Goal: Transaction & Acquisition: Obtain resource

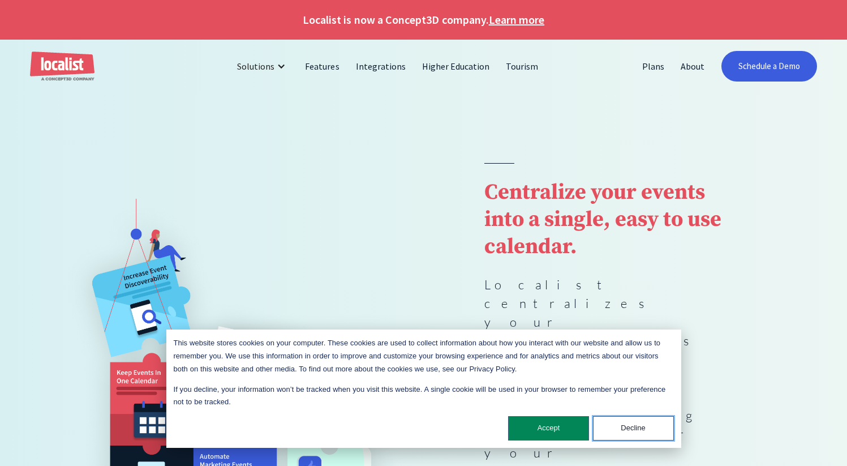
click at [632, 430] on button "Decline" at bounding box center [633, 428] width 81 height 24
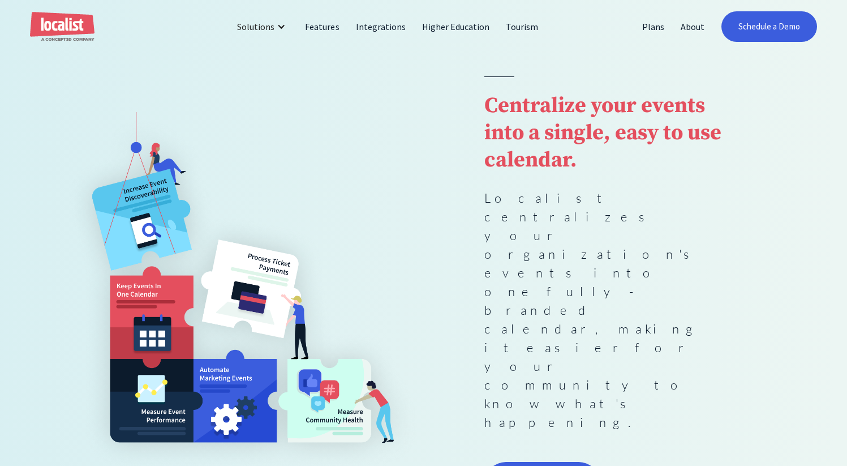
scroll to position [89, 0]
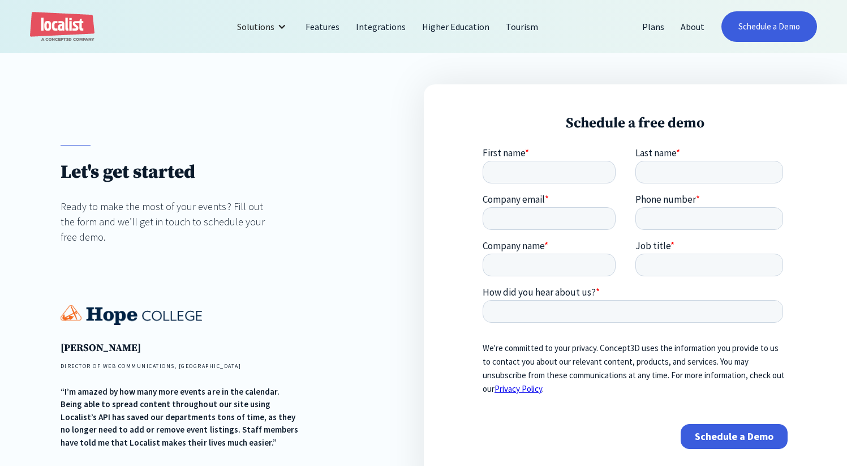
scroll to position [87, 0]
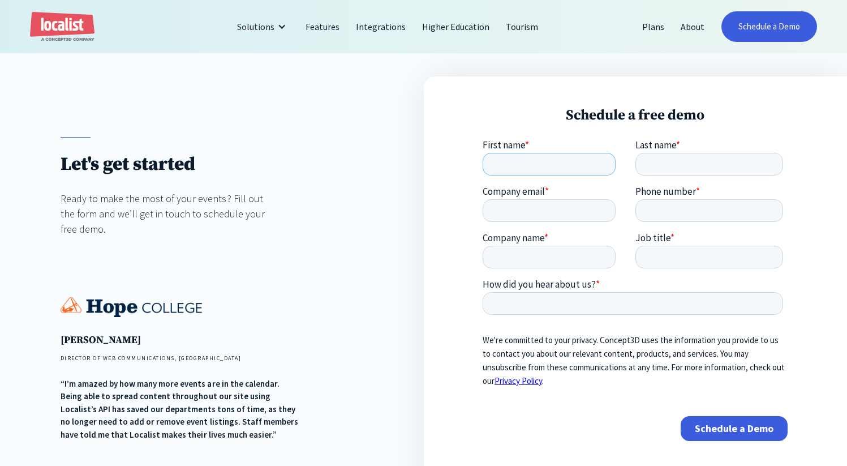
click at [518, 165] on input "First name *" at bounding box center [549, 164] width 133 height 23
type input "Debbie"
type input "Yee"
type input "d5yee@health.ucsd.edu"
type input "4155727459"
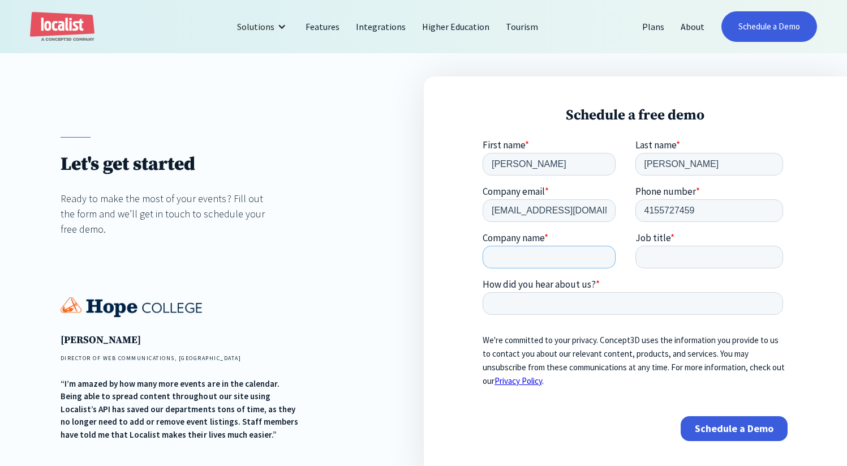
type input "UCSD"
click at [679, 259] on input "Job title *" at bounding box center [709, 257] width 148 height 23
type input "Executive Assistant"
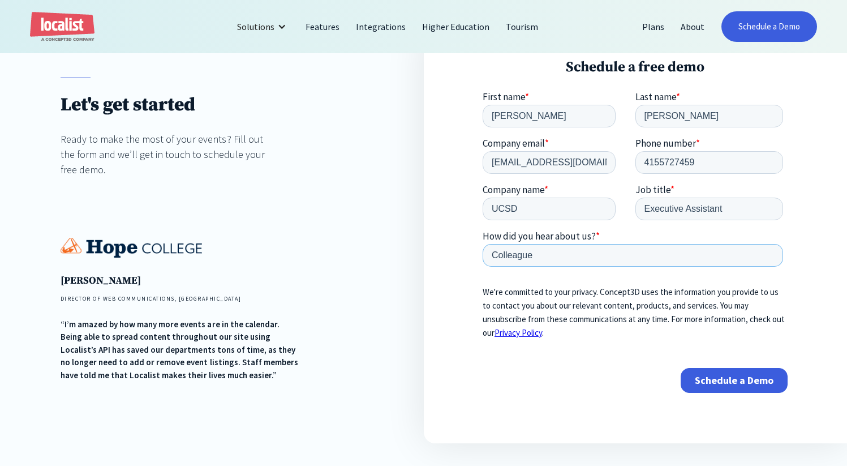
scroll to position [147, 0]
type input "Colleague"
click at [729, 380] on input "Schedule a Demo" at bounding box center [734, 380] width 107 height 25
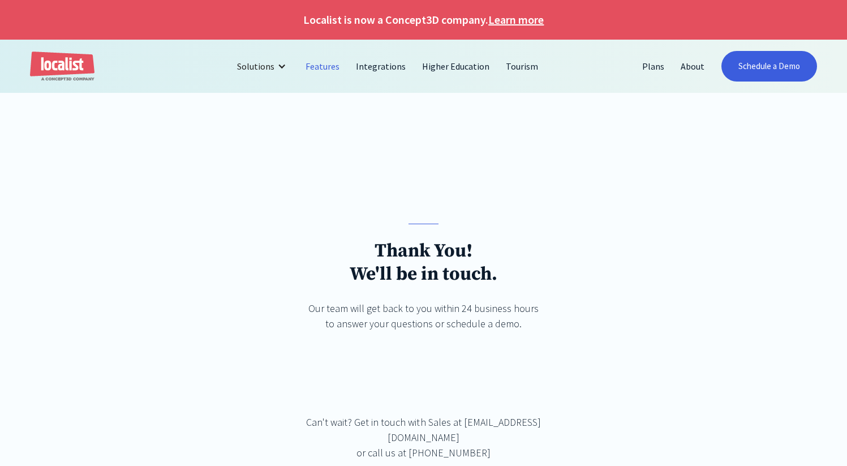
click at [324, 66] on link "Features" at bounding box center [323, 66] width 50 height 27
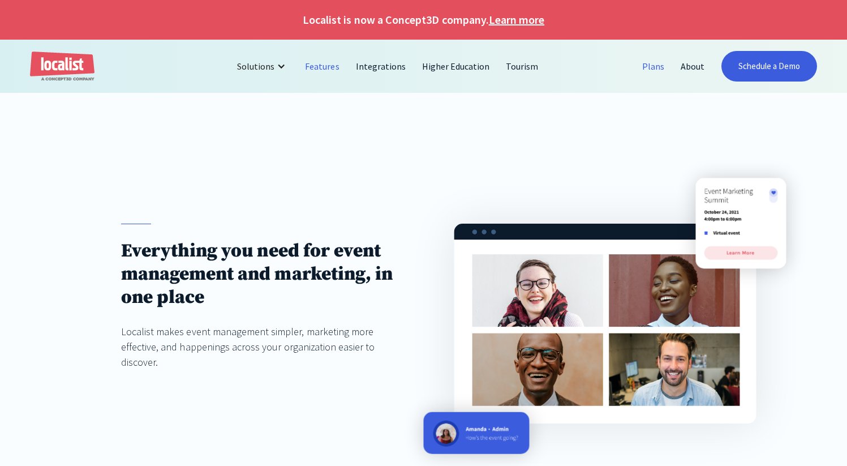
click at [655, 67] on link "Plans" at bounding box center [653, 66] width 38 height 27
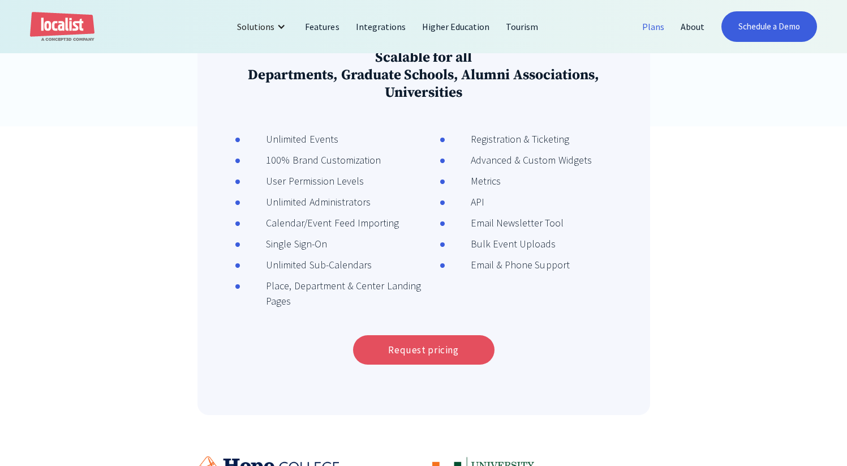
scroll to position [406, 0]
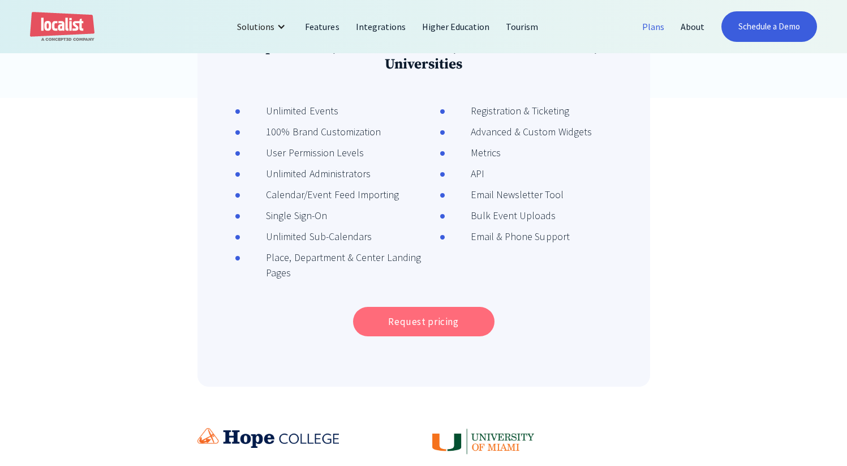
click at [417, 324] on link "Request pricing" at bounding box center [423, 321] width 141 height 29
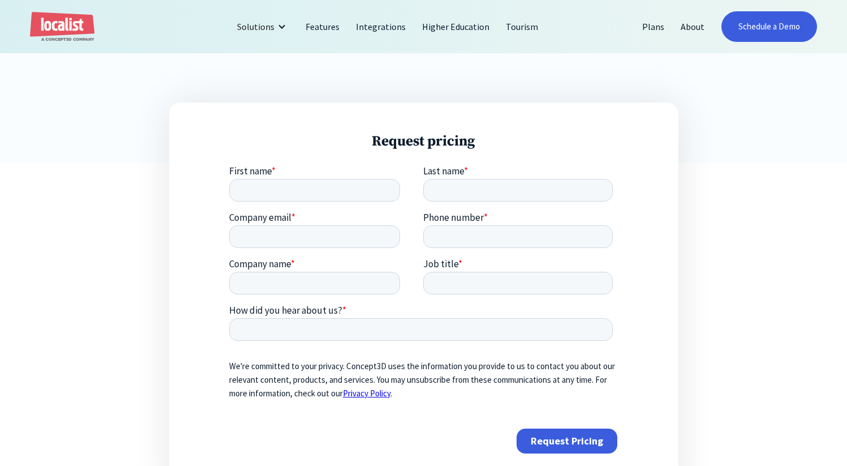
scroll to position [348, 0]
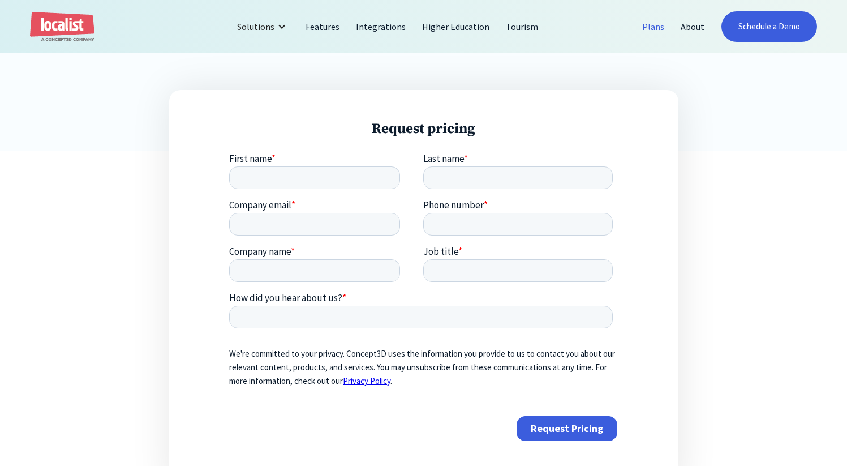
click at [661, 26] on link "Plans" at bounding box center [653, 26] width 38 height 27
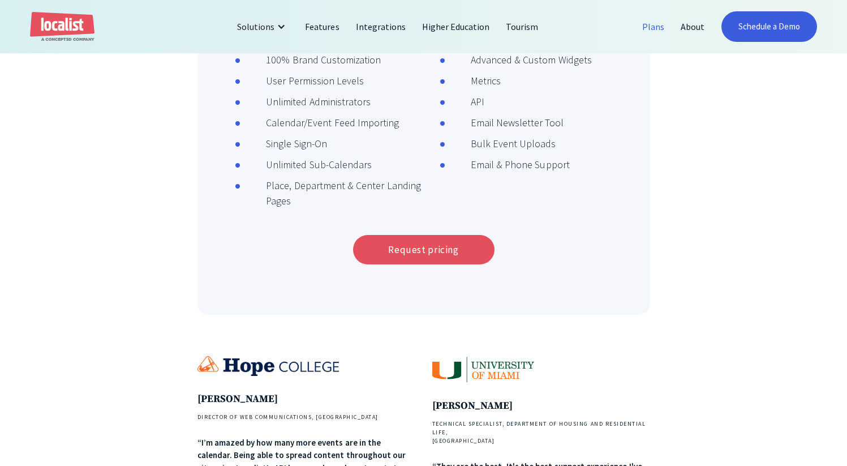
scroll to position [484, 0]
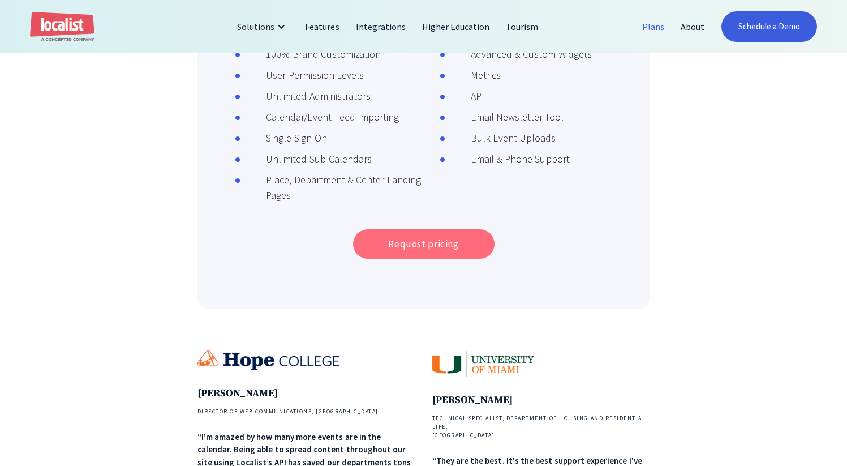
click at [419, 247] on link "Request pricing" at bounding box center [423, 243] width 141 height 29
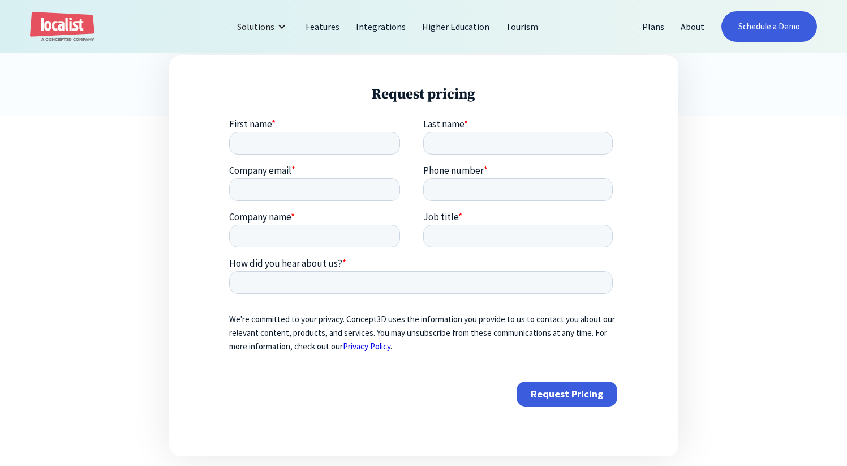
scroll to position [387, 0]
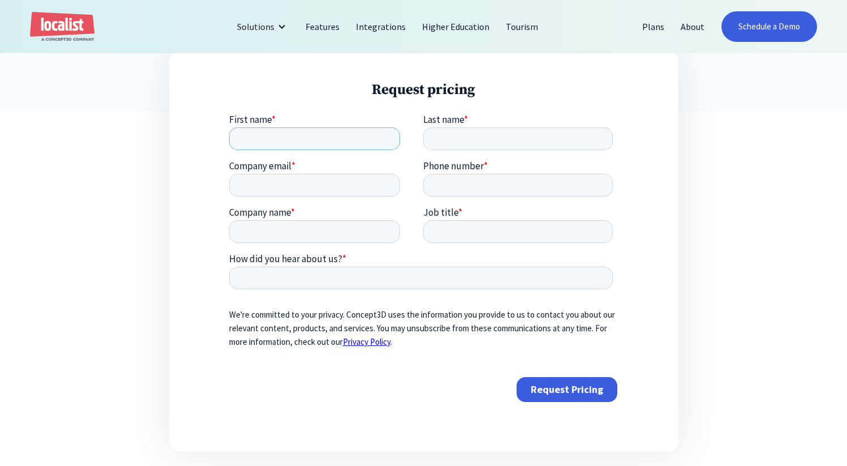
click at [315, 141] on input "First name *" at bounding box center [314, 138] width 171 height 23
type input "e"
click at [292, 139] on input "First name *" at bounding box center [314, 138] width 171 height 23
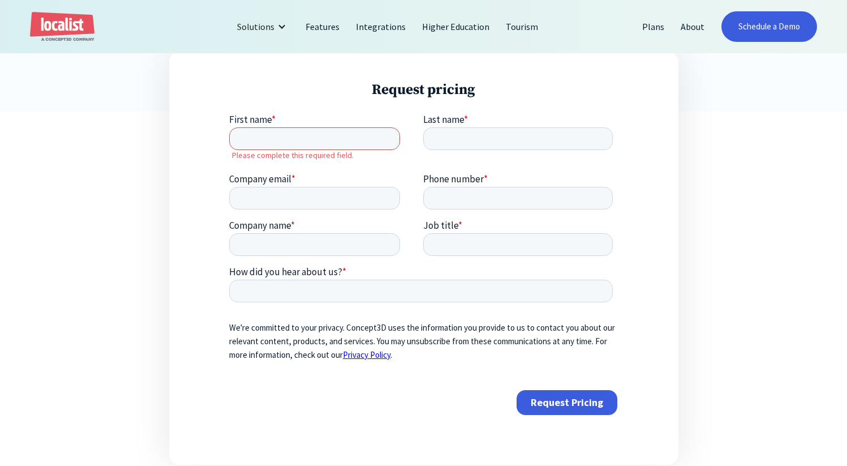
type input "Debbie"
type input "Yee"
type input "d5yee@health.ucsd.edu"
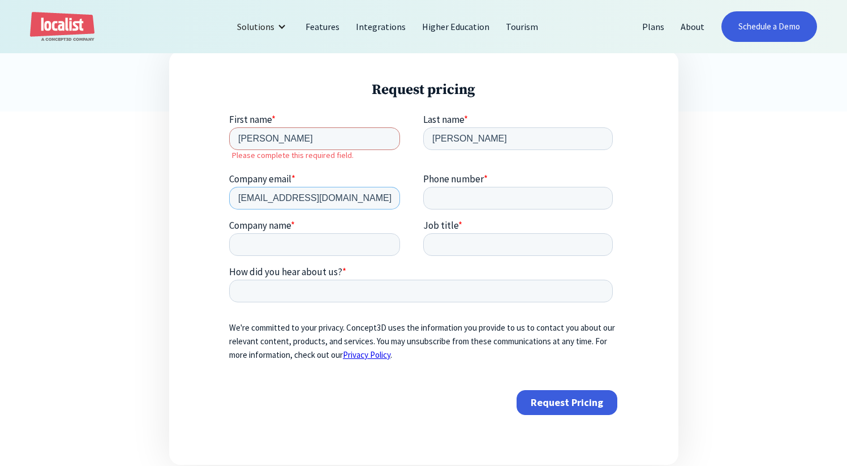
type input "4155727459"
type input "UCSD"
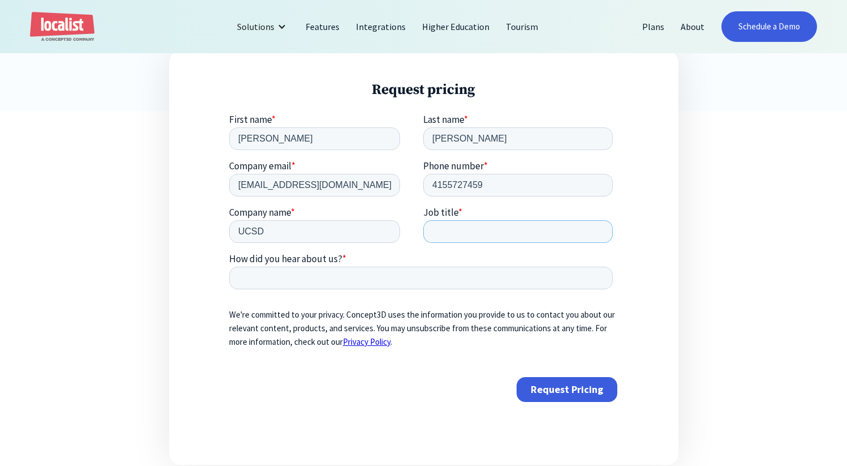
click at [502, 229] on input "Job title *" at bounding box center [518, 231] width 190 height 23
type input "Executive Assistant"
type input "Colleague"
click at [554, 387] on input "Request Pricing" at bounding box center [567, 388] width 101 height 25
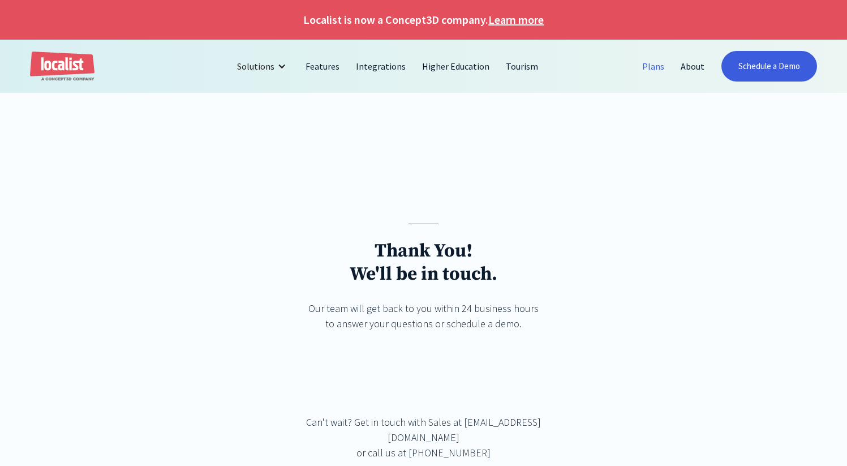
click at [655, 66] on link "Plans" at bounding box center [653, 66] width 38 height 27
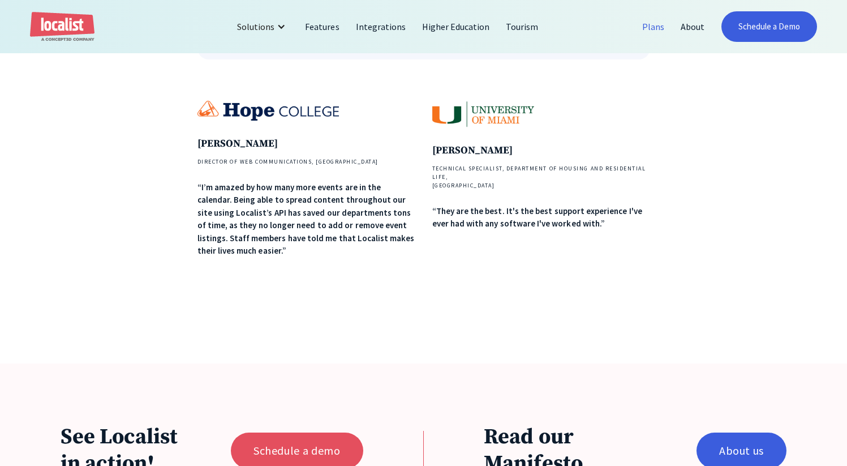
scroll to position [729, 0]
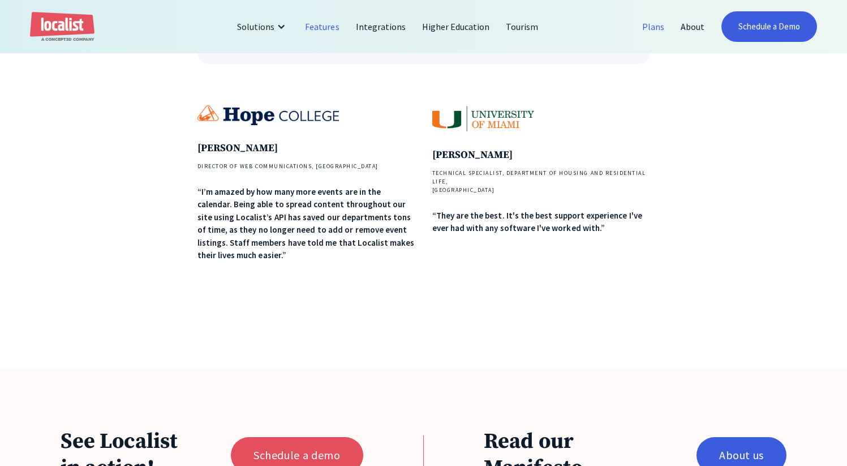
click at [322, 25] on link "Features" at bounding box center [322, 26] width 50 height 27
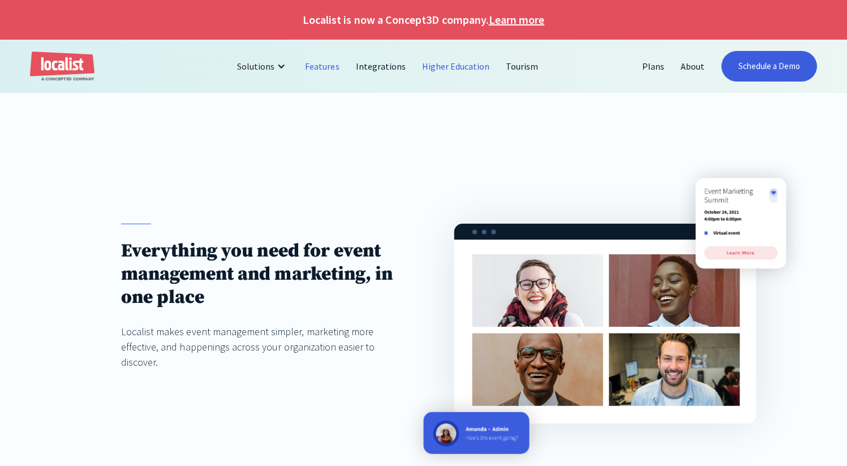
click at [440, 63] on link "Higher Education" at bounding box center [456, 66] width 84 height 27
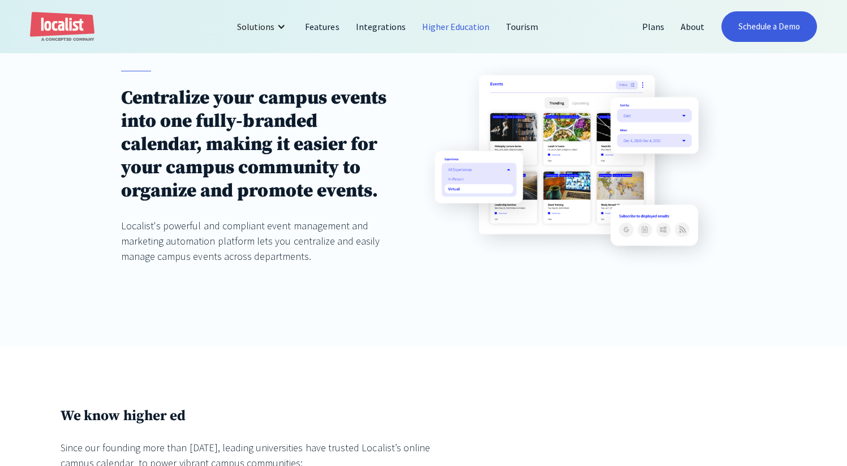
scroll to position [181, 0]
